Goal: Task Accomplishment & Management: Manage account settings

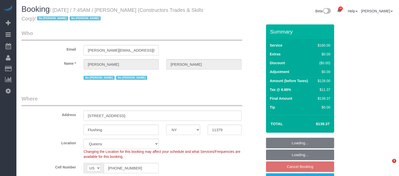
select select "NY"
select select "number:89"
select select "number:90"
select select "number:15"
select select "number:5"
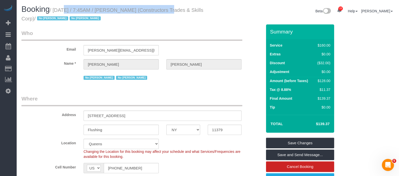
drag, startPoint x: 55, startPoint y: 9, endPoint x: 161, endPoint y: 12, distance: 106.5
click at [161, 12] on small "/ September 22, 2025 / 7:45AM / Adrianna Salas (Constructors Trades & Skills Co…" at bounding box center [112, 14] width 182 height 14
copy small "September 22, 2025 / 7:45AM / Adrianna Salas"
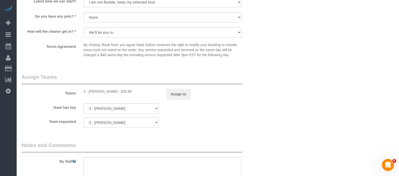
scroll to position [599, 0]
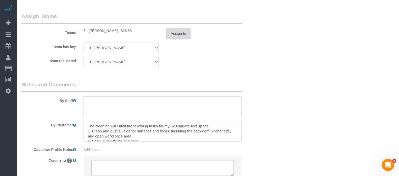
click at [173, 32] on button "Assign to" at bounding box center [178, 33] width 24 height 11
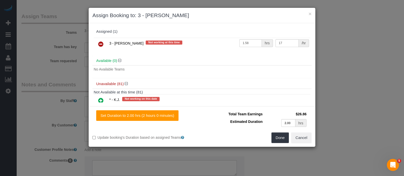
drag, startPoint x: 98, startPoint y: 42, endPoint x: 189, endPoint y: 79, distance: 97.9
click at [99, 42] on icon at bounding box center [100, 44] width 5 height 6
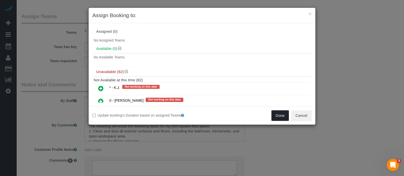
click at [280, 116] on button "Done" at bounding box center [280, 116] width 18 height 11
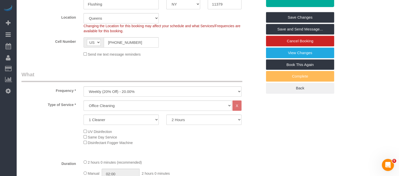
scroll to position [0, 0]
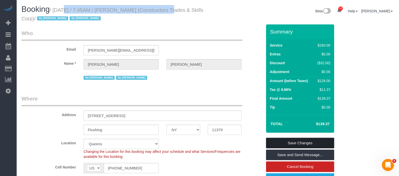
click at [304, 143] on link "Save Changes" at bounding box center [300, 143] width 68 height 11
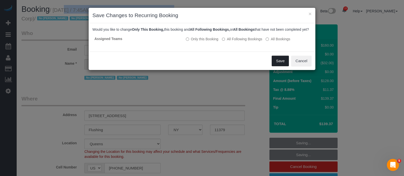
click at [280, 66] on button "Save" at bounding box center [280, 61] width 17 height 11
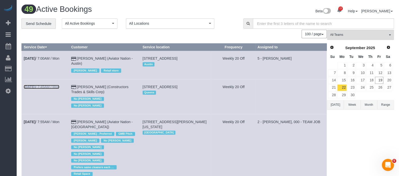
click at [45, 87] on link "Sep 22nd / 7:45AM / Mon" at bounding box center [42, 87] width 36 height 4
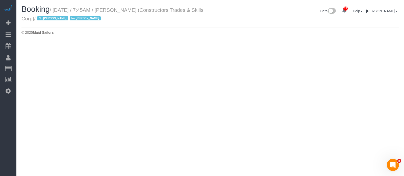
select select "NY"
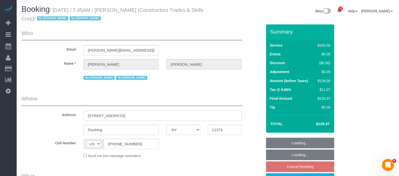
select select "number:89"
select select "number:90"
select select "number:15"
select select "number:5"
select select "object:5197"
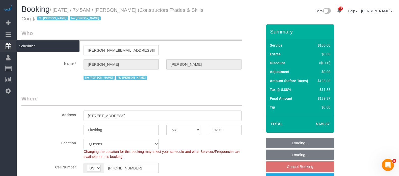
select select "string:stripe-pm_1Q5DQq4VGloSiKo7Az6kRgWV"
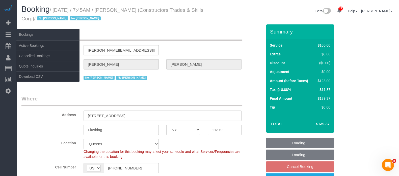
select select "object:5720"
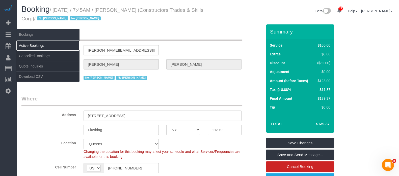
click at [33, 46] on link "Active Bookings" at bounding box center [47, 46] width 63 height 10
click at [33, 46] on body "22 Beta Your Notifications You have 0 alerts × You have 8 to charge for 09/18/2…" at bounding box center [199, 88] width 399 height 176
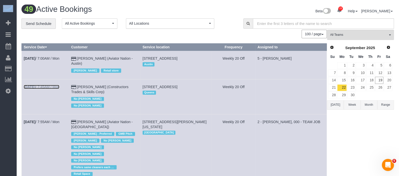
drag, startPoint x: 93, startPoint y: 86, endPoint x: 55, endPoint y: 88, distance: 37.9
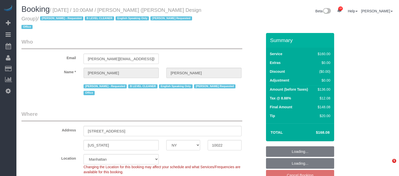
select select "NY"
select select "string:stripe-pm_1J1ChU4VGloSiKo7dD0yRKzP"
select select "number:89"
select select "number:90"
select select "number:15"
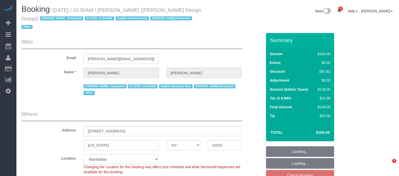
select select "number:5"
select select "spot60"
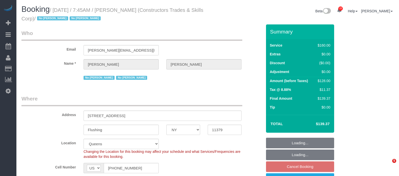
select select "NY"
select select "number:89"
select select "number:90"
select select "number:15"
select select "number:5"
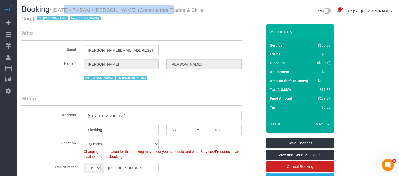
drag, startPoint x: 54, startPoint y: 8, endPoint x: 160, endPoint y: 10, distance: 106.0
click at [160, 10] on small "/ September 22, 2025 / 7:45AM / Adrianna Salas (Constructors Trades & Skills Co…" at bounding box center [112, 14] width 182 height 14
copy small "September 22, 2025 / 7:45AM / Adrianna Salas"
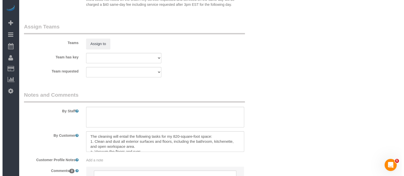
scroll to position [599, 0]
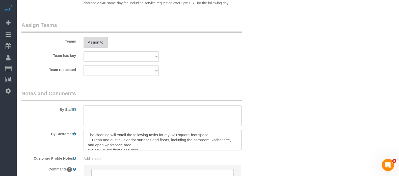
click at [92, 43] on button "Assign to" at bounding box center [96, 42] width 24 height 11
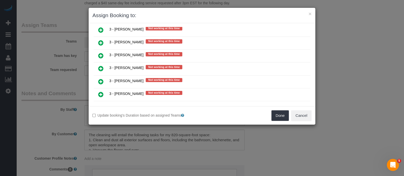
scroll to position [915, 0]
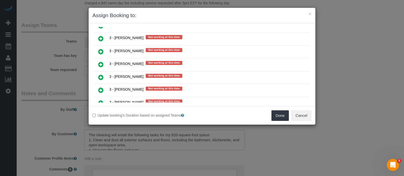
click at [100, 100] on icon at bounding box center [100, 103] width 5 height 6
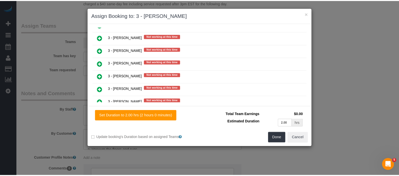
scroll to position [926, 0]
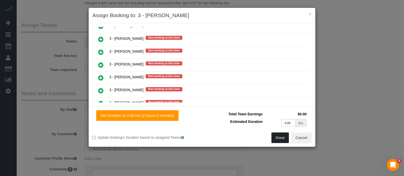
click at [276, 136] on button "Done" at bounding box center [280, 138] width 18 height 11
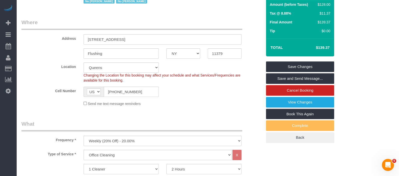
scroll to position [0, 0]
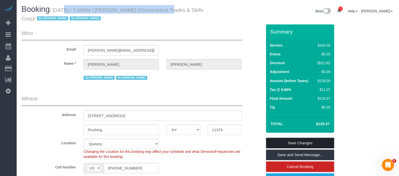
click at [304, 138] on link "Save Changes" at bounding box center [300, 143] width 68 height 11
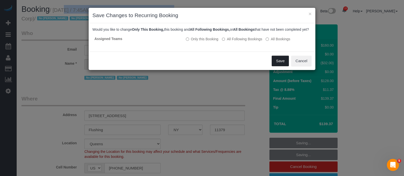
click at [282, 63] on button "Save" at bounding box center [280, 61] width 17 height 11
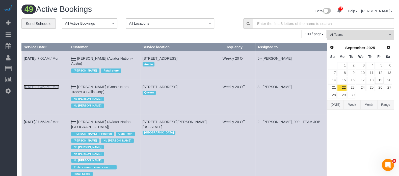
click at [59, 86] on link "Sep 22nd / 7:45AM / Mon" at bounding box center [42, 87] width 36 height 4
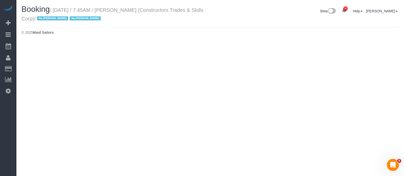
select select "NY"
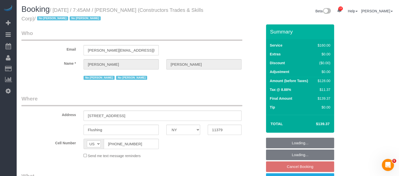
select select "object:5072"
select select "number:89"
select select "number:90"
select select "number:15"
select select "number:5"
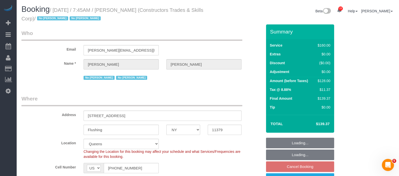
select select "object:5658"
select select "string:stripe-pm_1Q5DQq4VGloSiKo7Az6kRgWV"
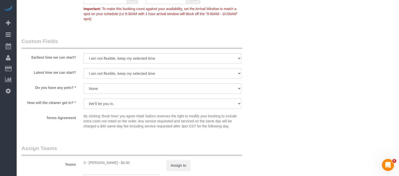
scroll to position [568, 0]
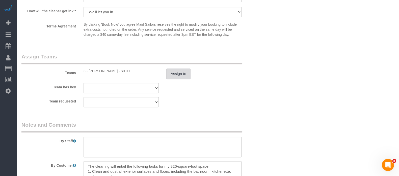
click at [178, 75] on button "Assign to" at bounding box center [178, 74] width 24 height 11
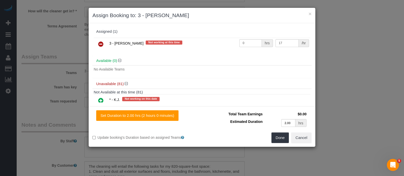
click at [100, 45] on icon at bounding box center [100, 44] width 5 height 6
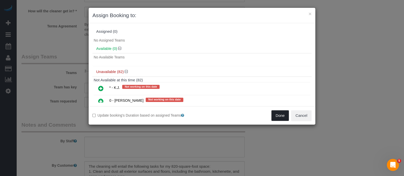
click at [280, 116] on button "Done" at bounding box center [280, 116] width 18 height 11
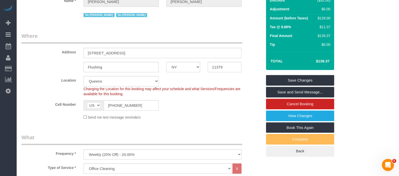
scroll to position [0, 0]
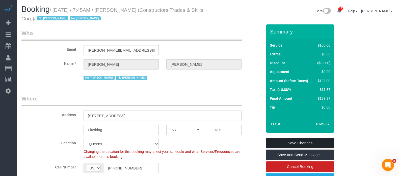
click at [314, 142] on link "Save Changes" at bounding box center [300, 143] width 68 height 11
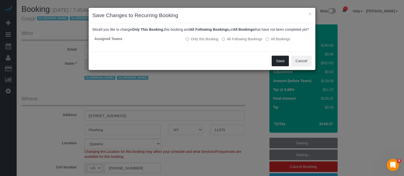
drag, startPoint x: 280, startPoint y: 65, endPoint x: 238, endPoint y: 62, distance: 42.0
click at [279, 65] on button "Save" at bounding box center [280, 61] width 17 height 11
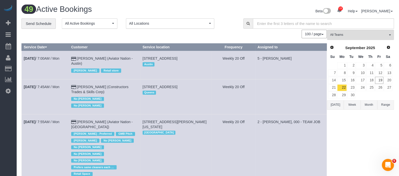
click at [207, 132] on td "93 Mercer Street, New York, NY 10012 Manhattan" at bounding box center [175, 148] width 71 height 68
